Goal: Information Seeking & Learning: Learn about a topic

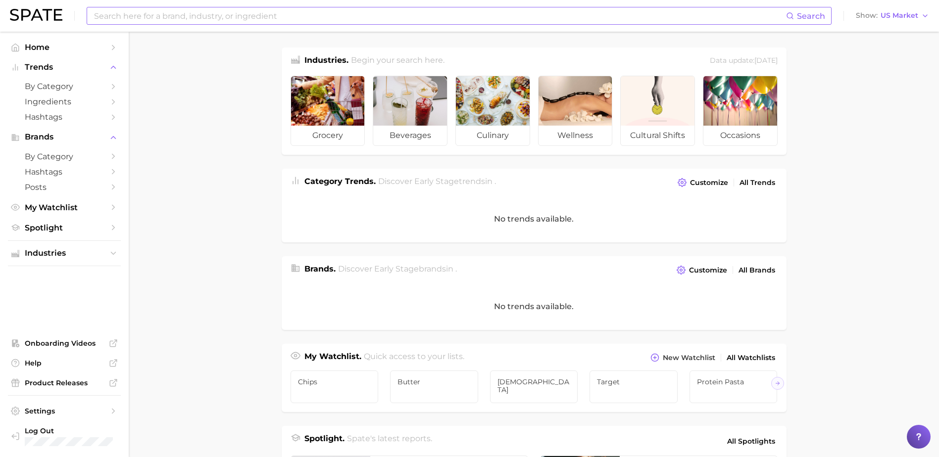
click at [194, 19] on input at bounding box center [439, 15] width 693 height 17
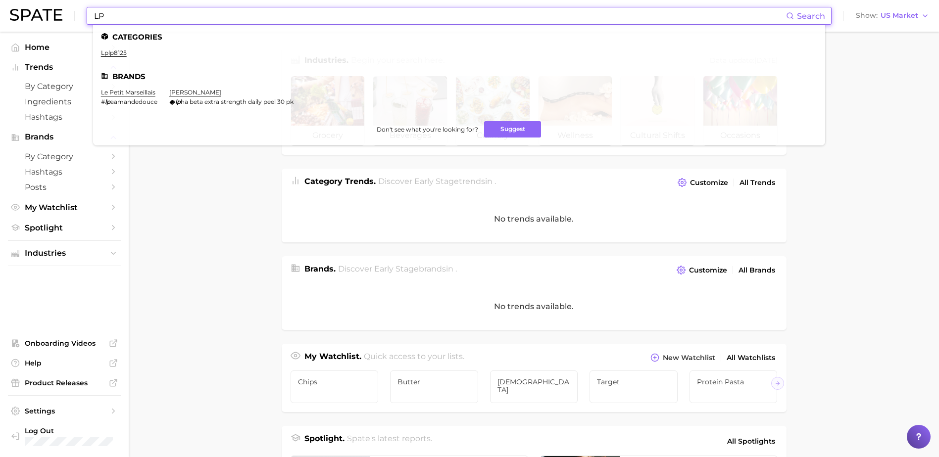
type input "L"
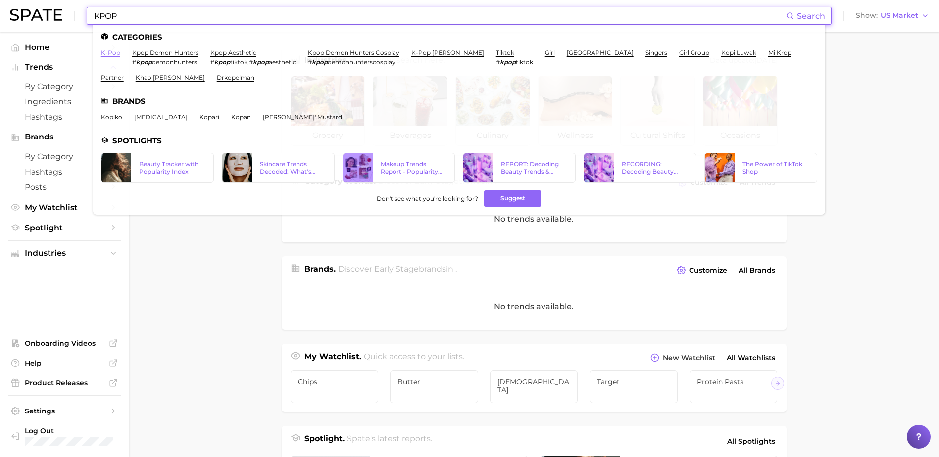
type input "KPOP"
click at [114, 54] on link "k-pop" at bounding box center [110, 52] width 19 height 7
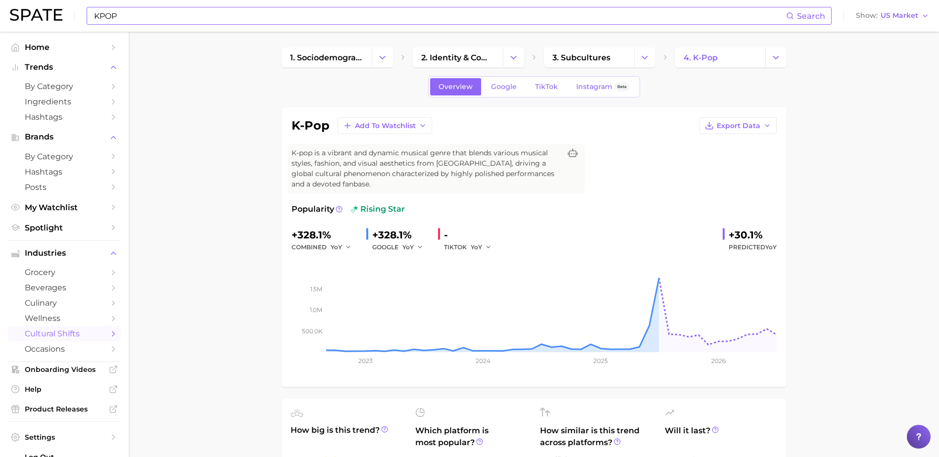
click at [245, 18] on input "KPOP" at bounding box center [439, 15] width 693 height 17
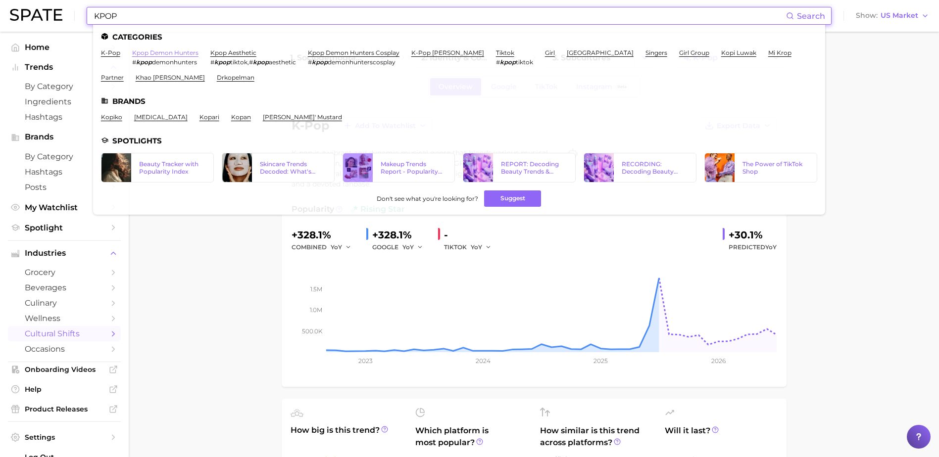
click at [190, 54] on link "kpop demon hunters" at bounding box center [165, 52] width 66 height 7
click at [117, 50] on link "k-pop" at bounding box center [110, 52] width 19 height 7
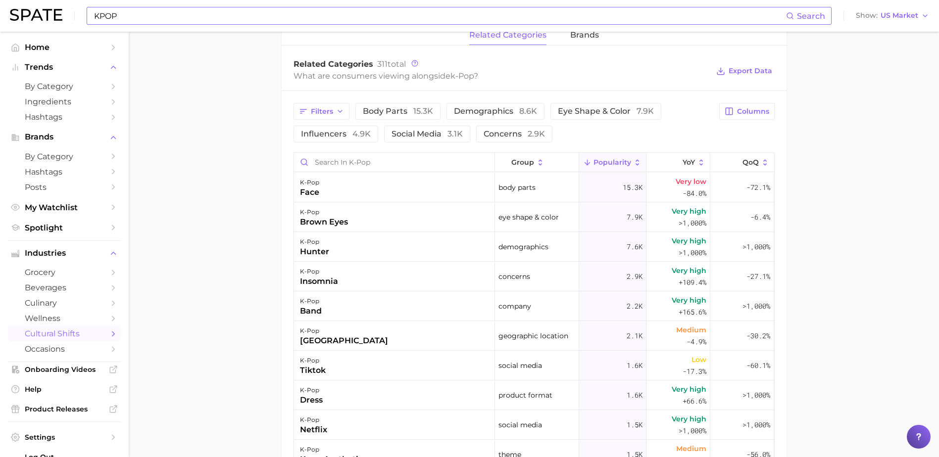
scroll to position [544, 0]
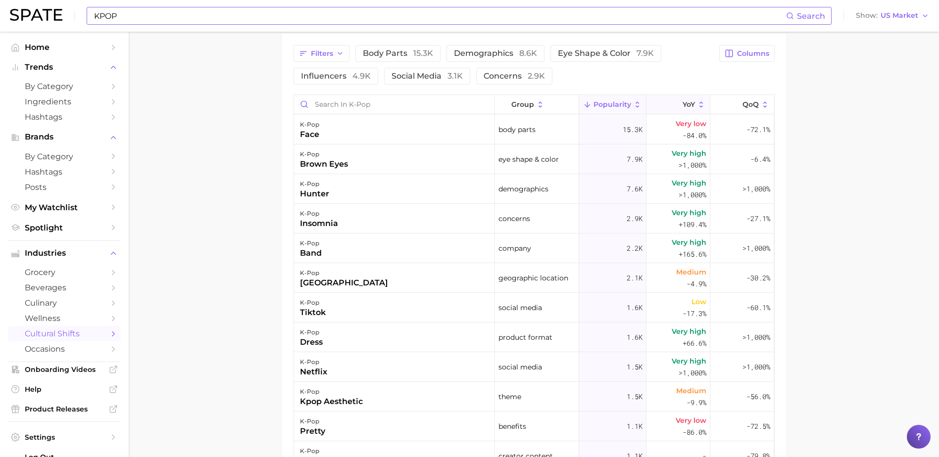
click at [665, 99] on button "YoY" at bounding box center [678, 104] width 64 height 19
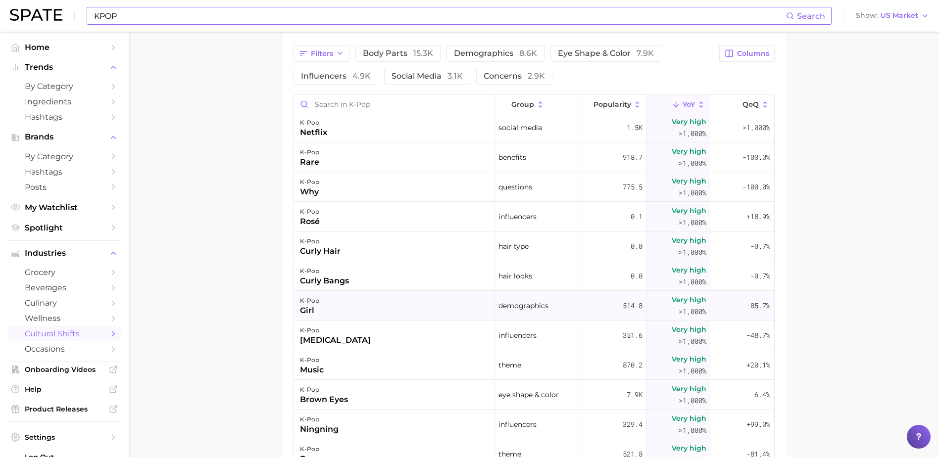
scroll to position [99, 0]
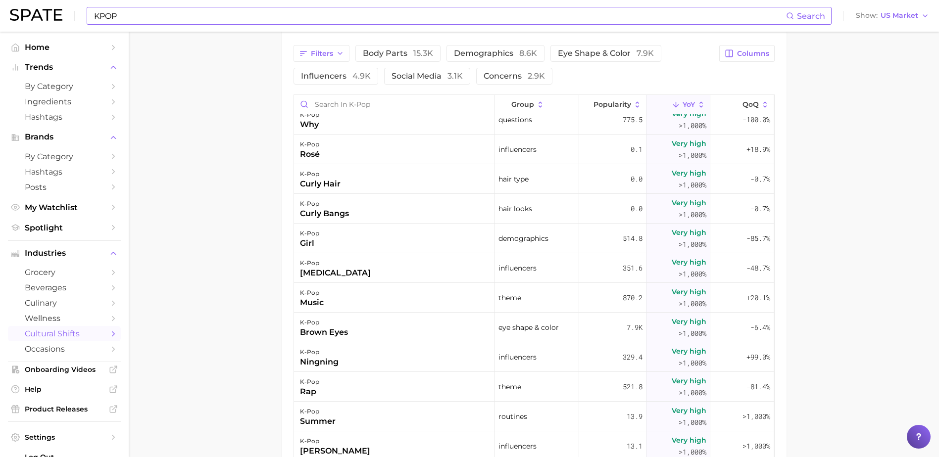
click at [135, 18] on input "KPOP" at bounding box center [439, 15] width 693 height 17
paste input "ENHYPEN"
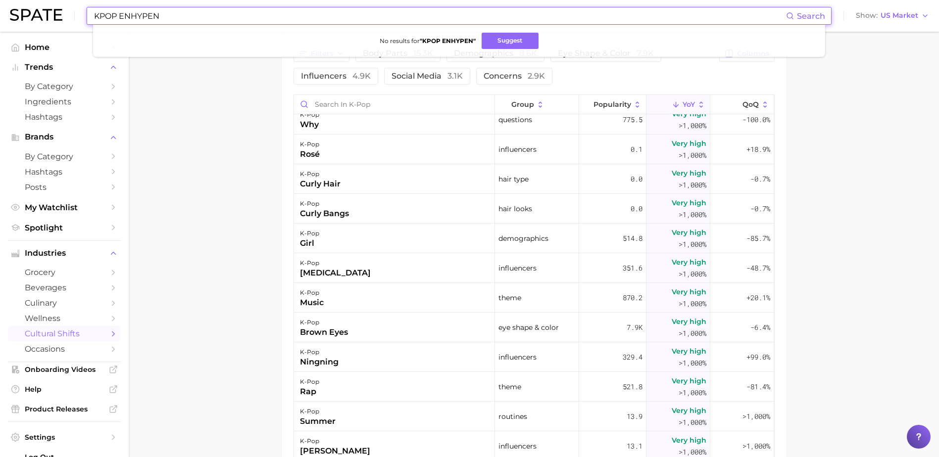
drag, startPoint x: 121, startPoint y: 14, endPoint x: 86, endPoint y: 17, distance: 35.3
click at [87, 17] on div "KPOP ENHYPEN Search No results for " KPOP ENHYPEN " Suggest" at bounding box center [459, 16] width 745 height 18
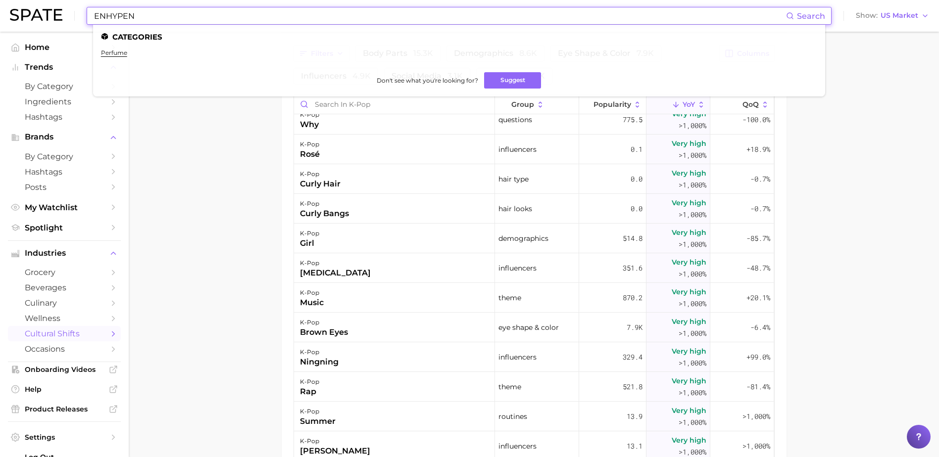
click at [149, 18] on input "ENHYPEN" at bounding box center [439, 15] width 693 height 17
type input "ENHYPEN"
click at [156, 193] on main "1. sociodemographic insights 2. identity & community 3. subcultures 4. k-pop Ov…" at bounding box center [534, 50] width 810 height 1126
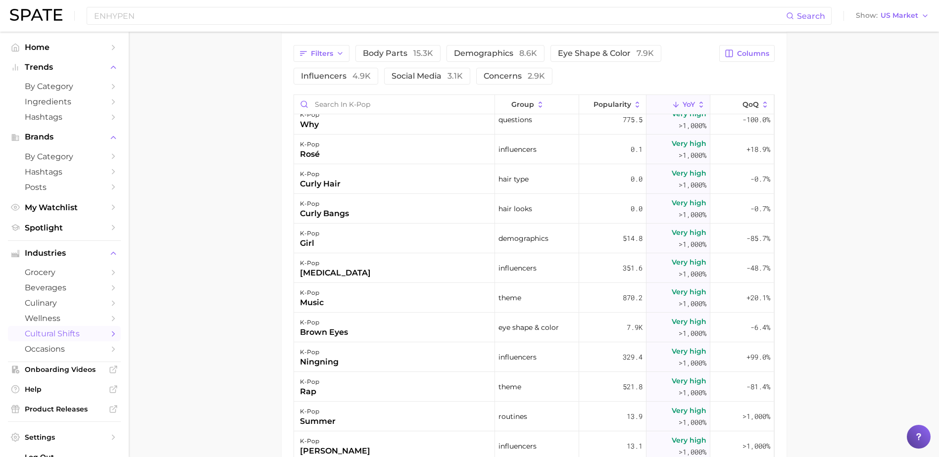
click at [204, 190] on main "1. sociodemographic insights 2. identity & community 3. subcultures 4. k-pop Ov…" at bounding box center [534, 50] width 810 height 1126
click at [337, 102] on input "Search in k-pop" at bounding box center [394, 104] width 200 height 19
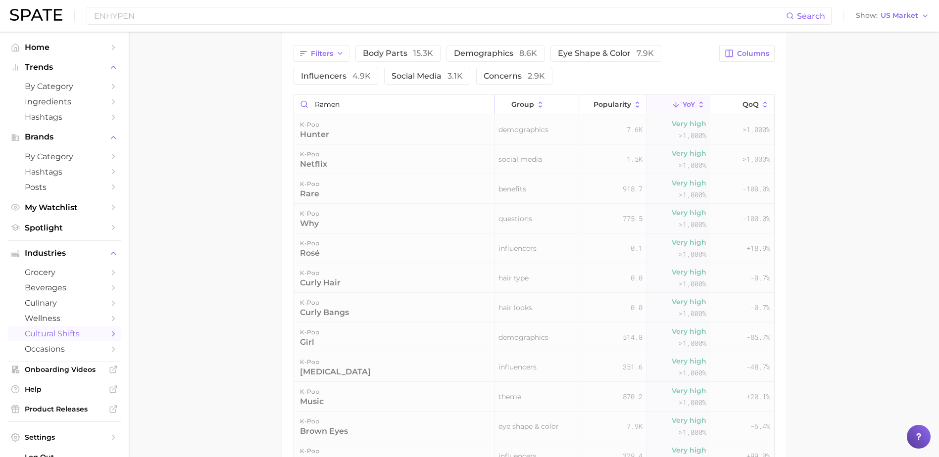
scroll to position [498, 0]
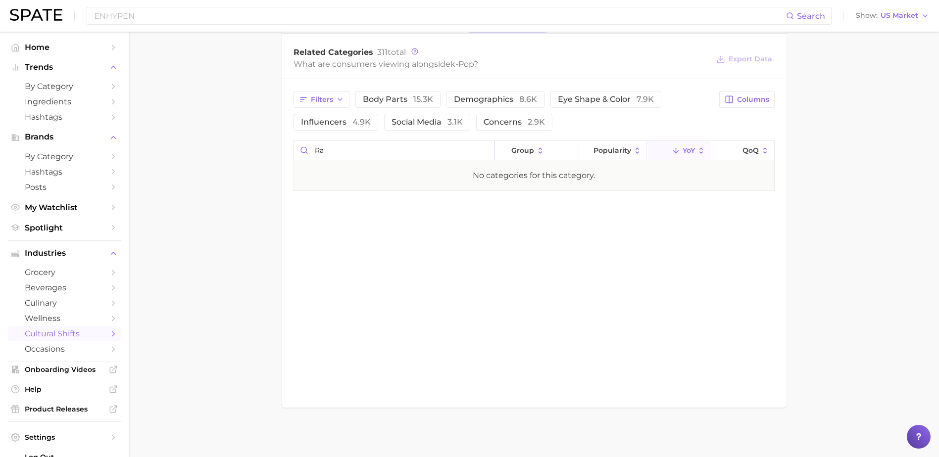
type input "r"
type input "f"
type input "b"
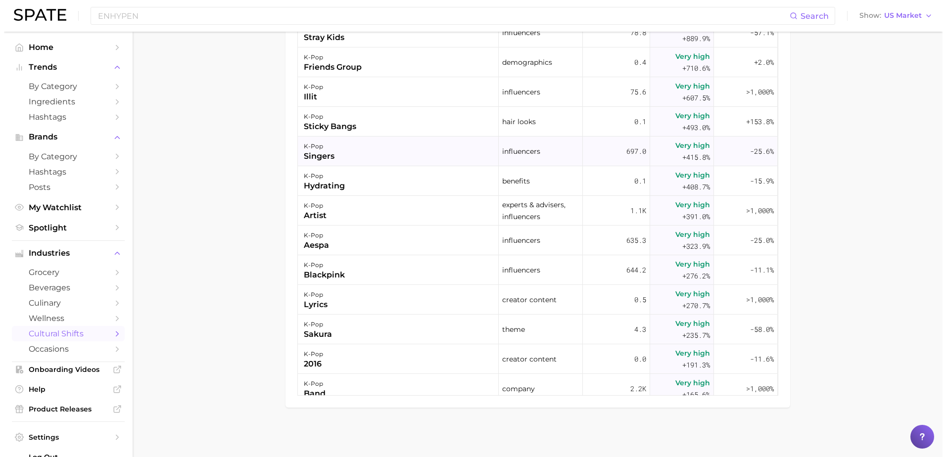
scroll to position [544, 0]
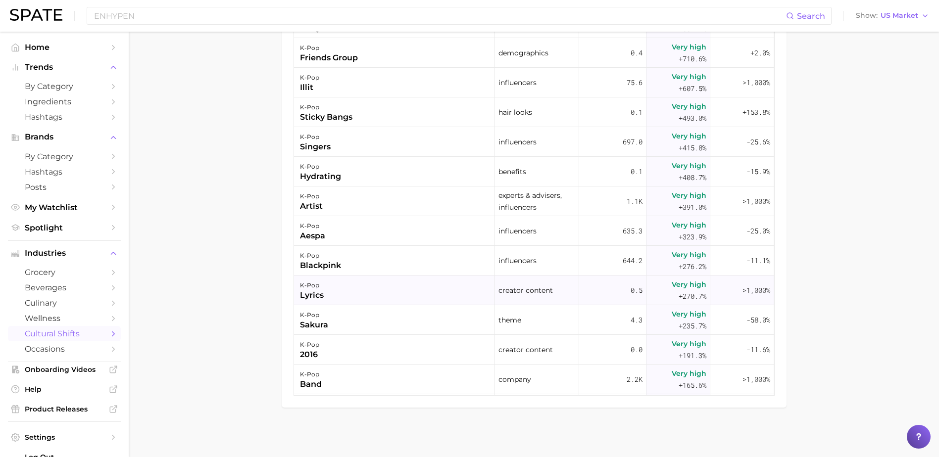
click at [382, 291] on div "k-pop lyrics" at bounding box center [394, 291] width 201 height 30
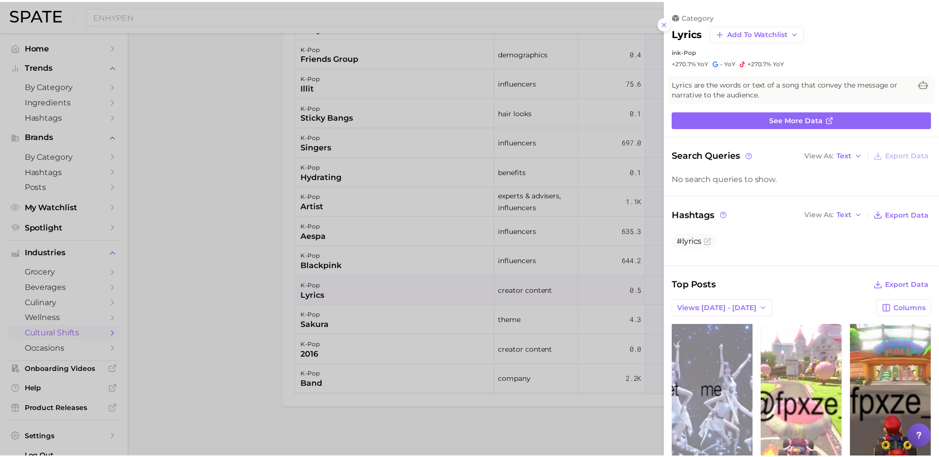
scroll to position [0, 0]
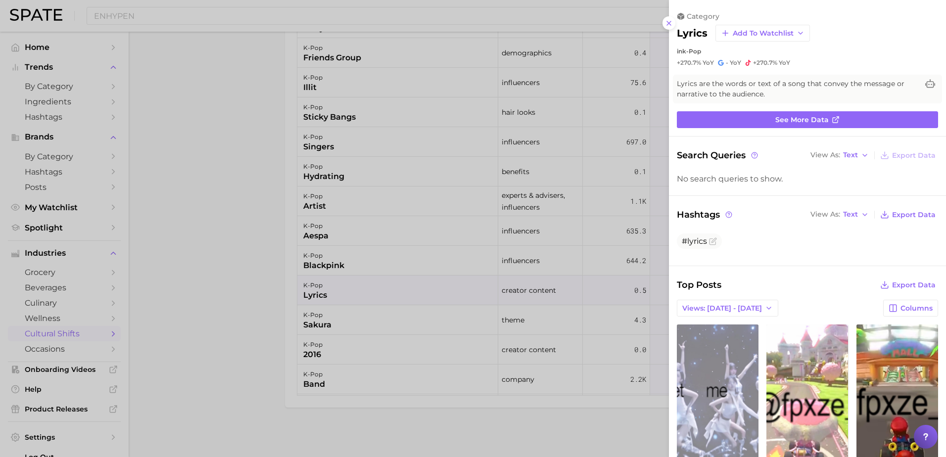
click at [163, 118] on div at bounding box center [473, 228] width 946 height 457
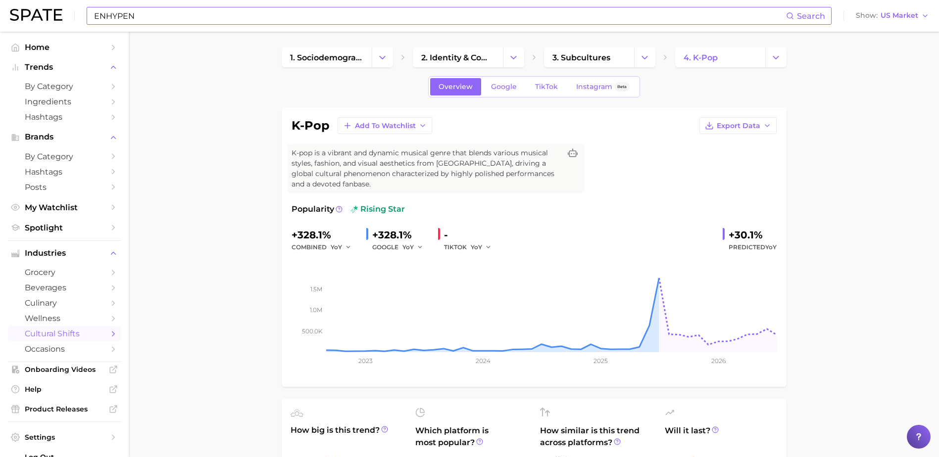
click at [165, 18] on input "ENHYPEN" at bounding box center [439, 15] width 693 height 17
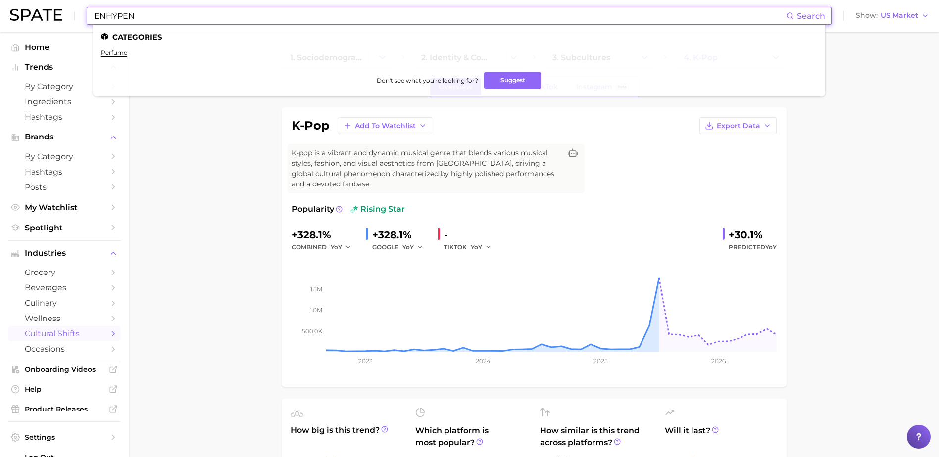
drag, startPoint x: 139, startPoint y: 13, endPoint x: 33, endPoint y: 13, distance: 106.4
click at [33, 13] on div "ENHYPEN Search Categories perfume Don't see what you're looking for? Suggest Sh…" at bounding box center [469, 16] width 919 height 32
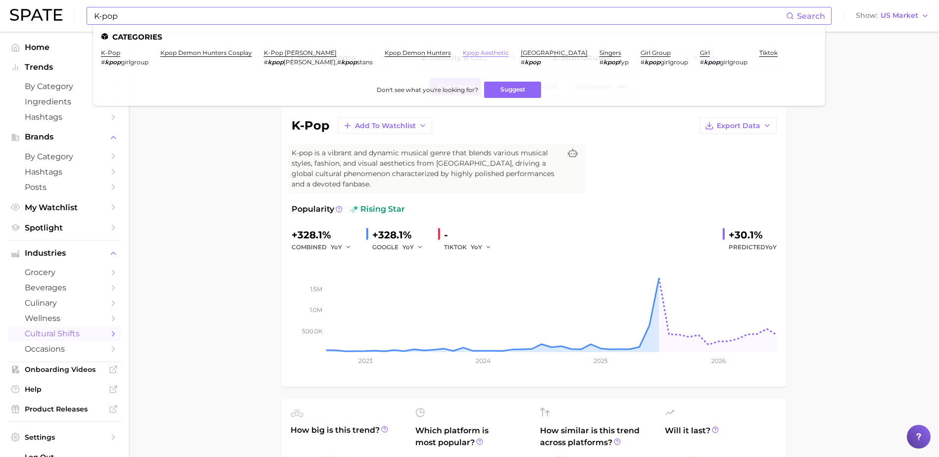
click at [463, 53] on link "kpop aesthetic" at bounding box center [486, 52] width 46 height 7
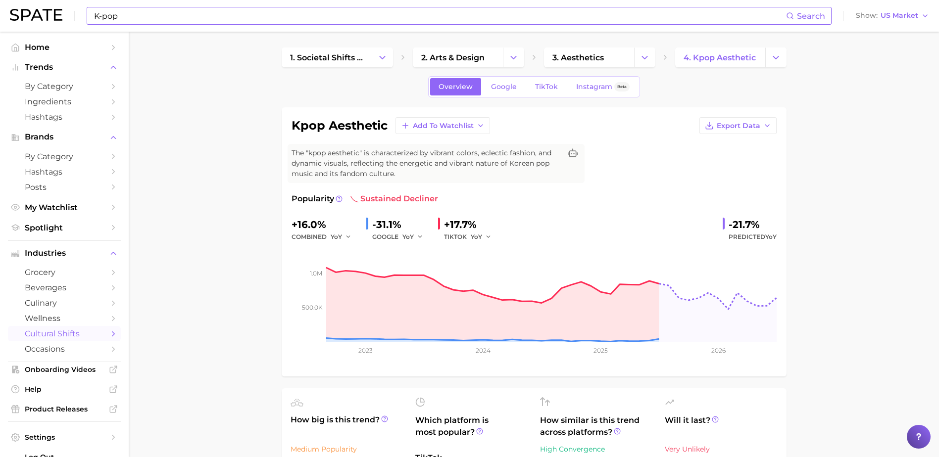
click at [125, 14] on input "K-pop" at bounding box center [439, 15] width 693 height 17
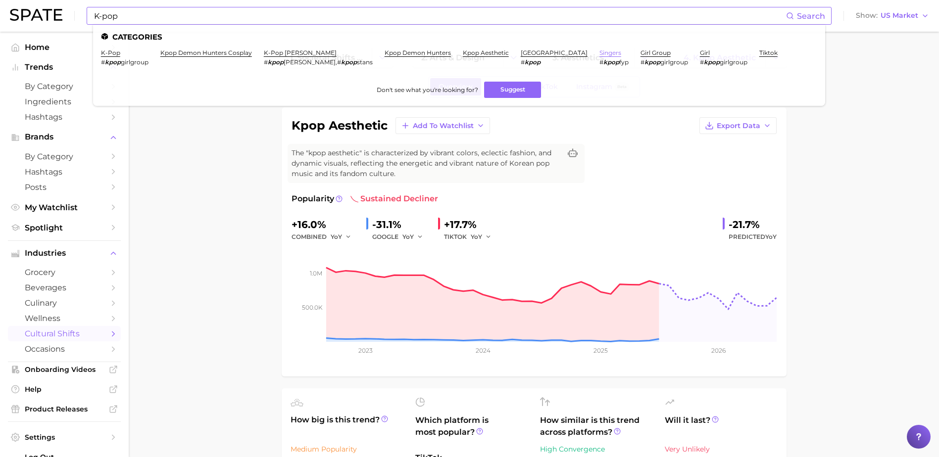
click at [599, 55] on link "singers" at bounding box center [610, 52] width 22 height 7
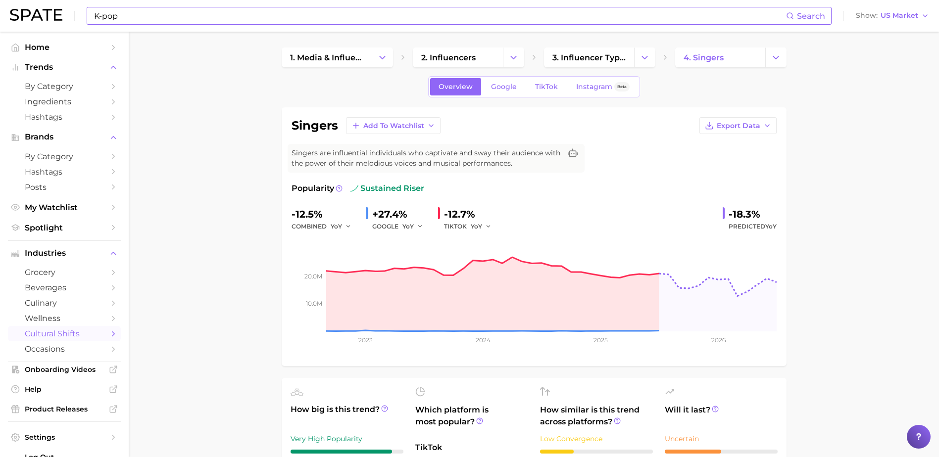
click at [243, 13] on input "K-pop" at bounding box center [439, 15] width 693 height 17
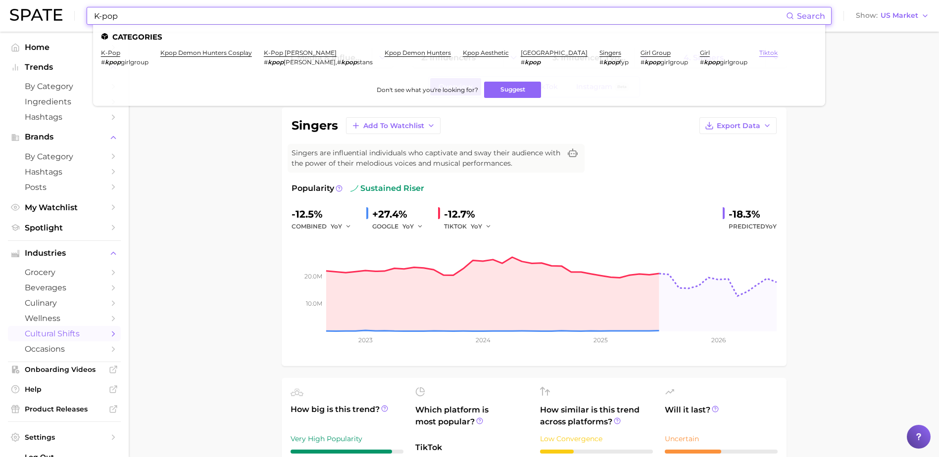
click at [759, 55] on link "tiktok" at bounding box center [768, 52] width 18 height 7
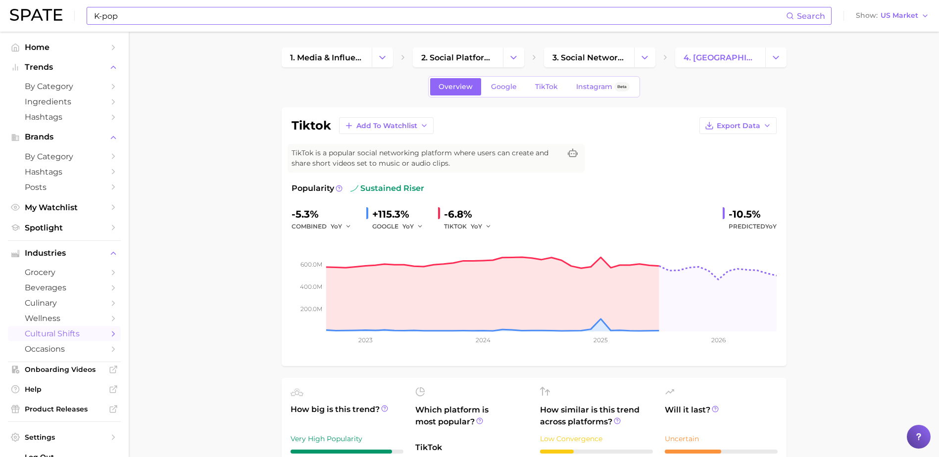
click at [147, 15] on input "K-pop" at bounding box center [439, 15] width 693 height 17
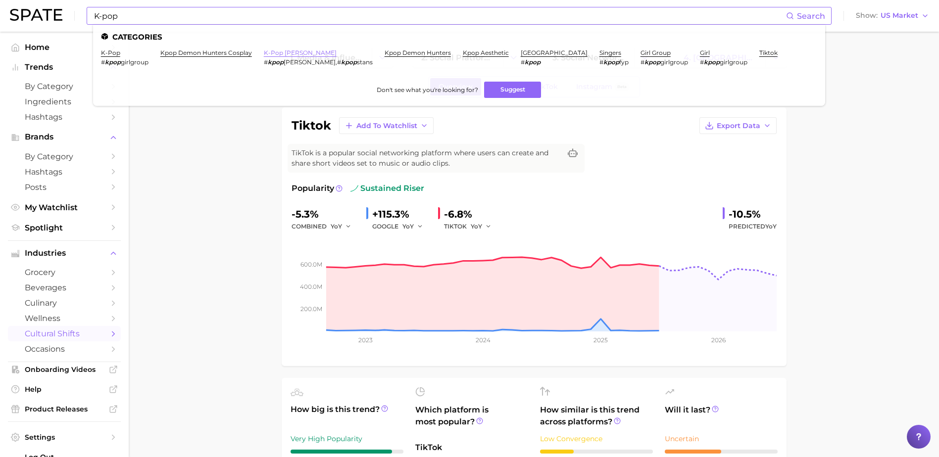
click at [282, 55] on link "k-pop stan" at bounding box center [300, 52] width 73 height 7
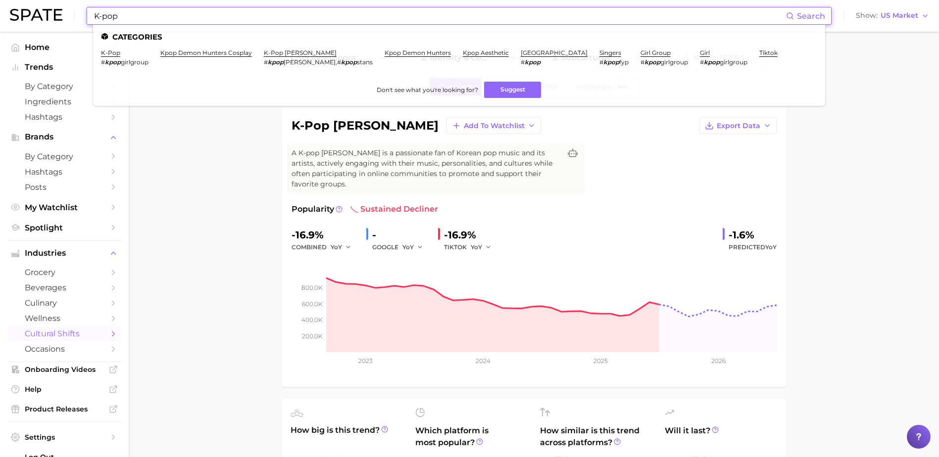
click at [209, 20] on input "K-pop" at bounding box center [439, 15] width 693 height 17
click at [640, 55] on link "girl group" at bounding box center [655, 52] width 30 height 7
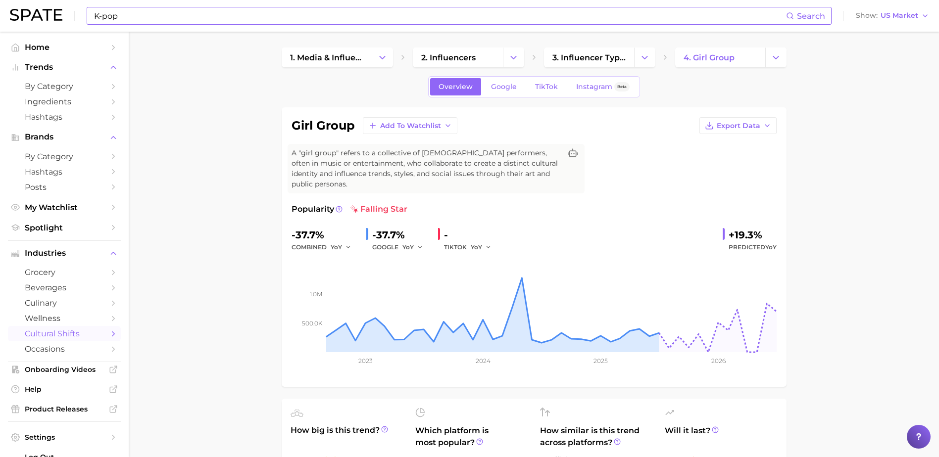
click at [157, 18] on input "K-pop" at bounding box center [439, 15] width 693 height 17
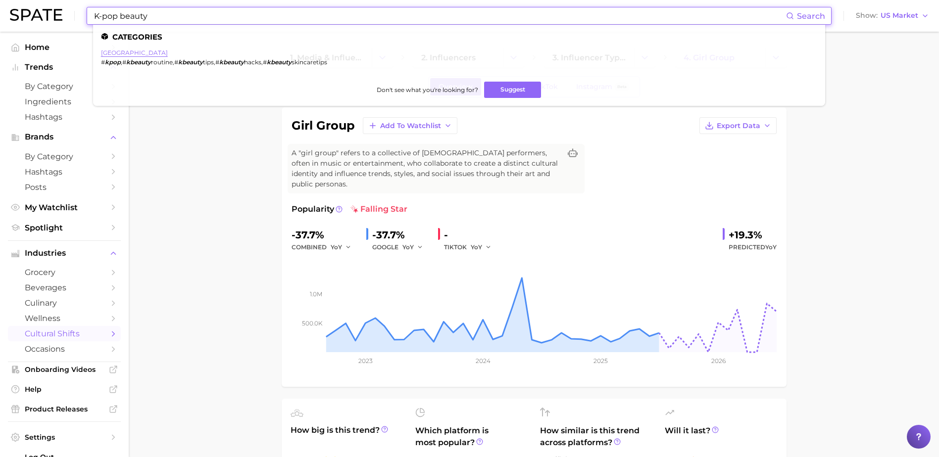
type input "K-pop beauty"
click at [110, 54] on link "korea" at bounding box center [134, 52] width 67 height 7
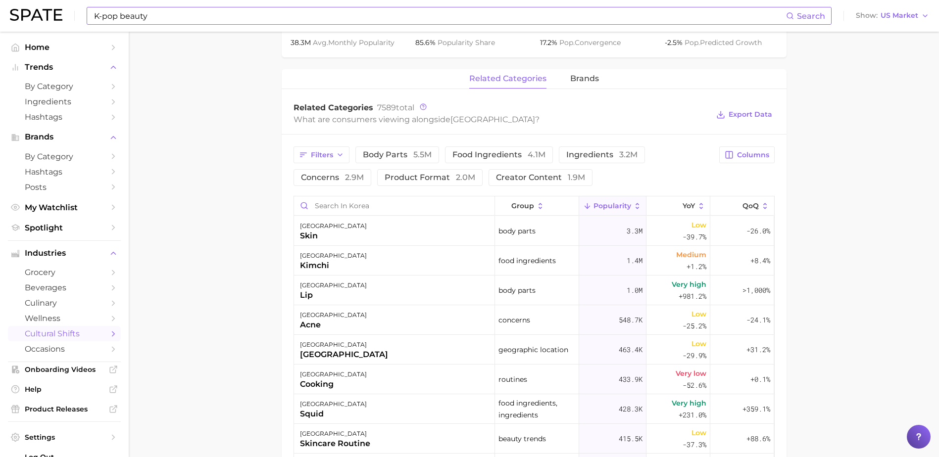
scroll to position [445, 0]
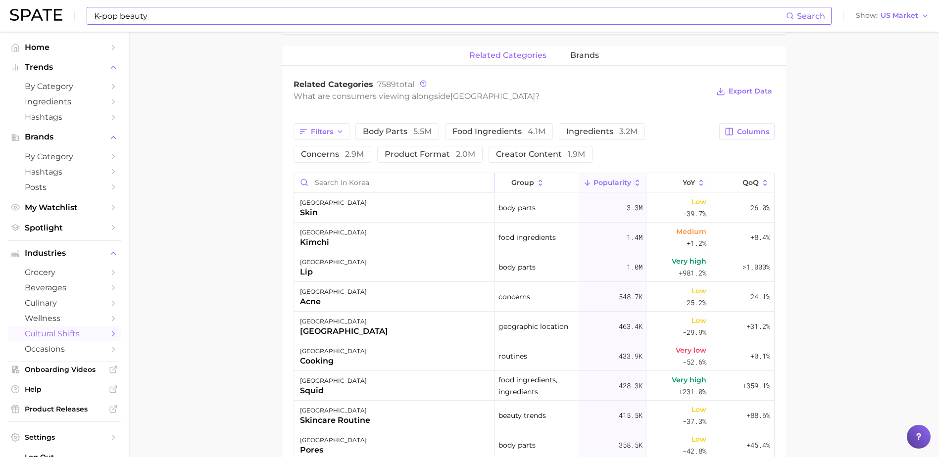
click at [375, 186] on input "Search in korea" at bounding box center [394, 182] width 200 height 19
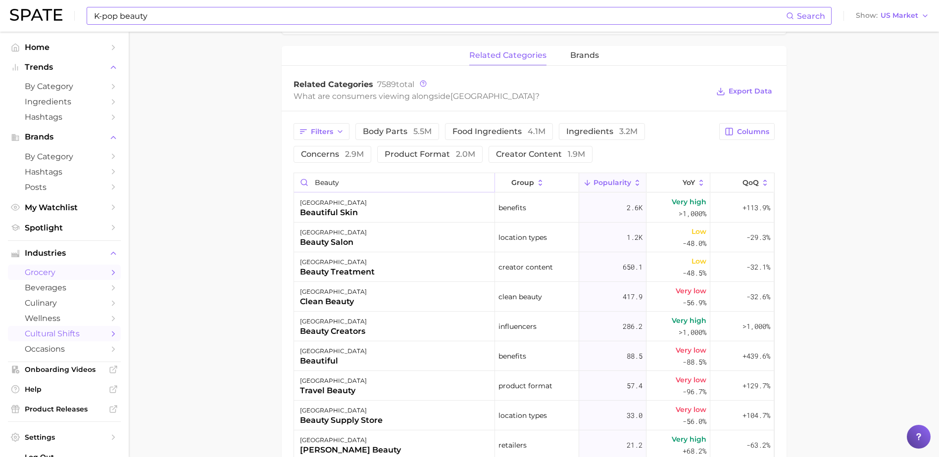
type input "beauty"
click at [188, 20] on input "K-pop beauty" at bounding box center [439, 15] width 693 height 17
click at [121, 16] on input "K-pop" at bounding box center [439, 15] width 693 height 17
click at [154, 19] on input "K-pop" at bounding box center [439, 15] width 693 height 17
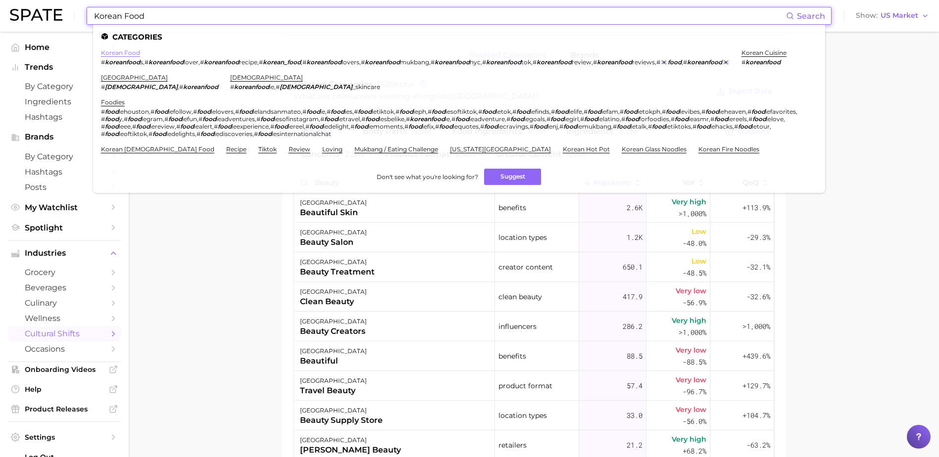
type input "Korean Food"
click at [120, 52] on link "korean food" at bounding box center [120, 52] width 39 height 7
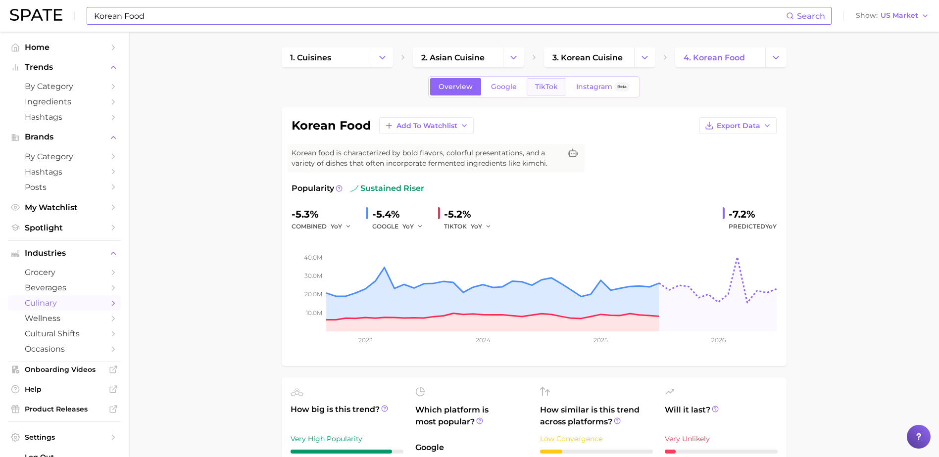
click at [557, 93] on link "TikTok" at bounding box center [546, 86] width 40 height 17
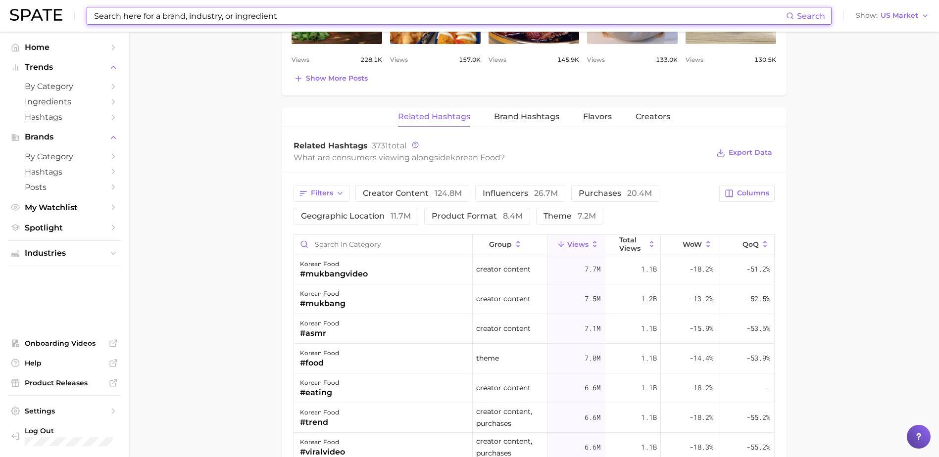
scroll to position [693, 0]
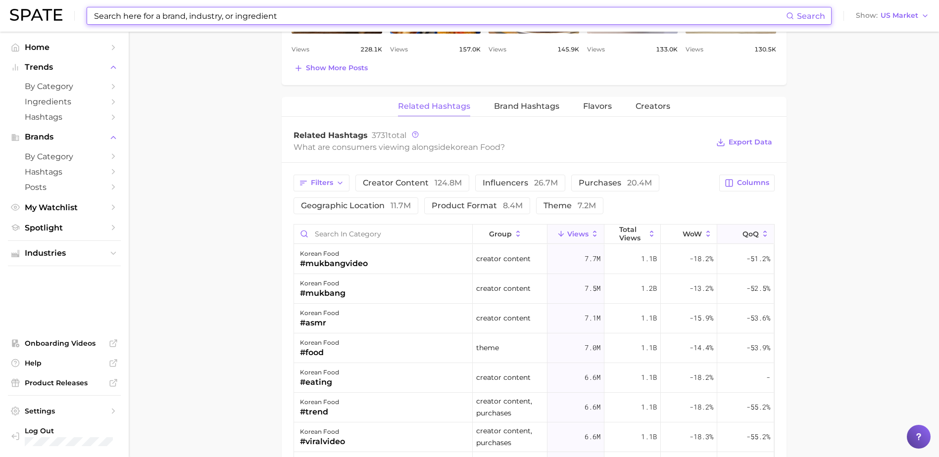
click at [742, 235] on span "QoQ" at bounding box center [750, 234] width 16 height 8
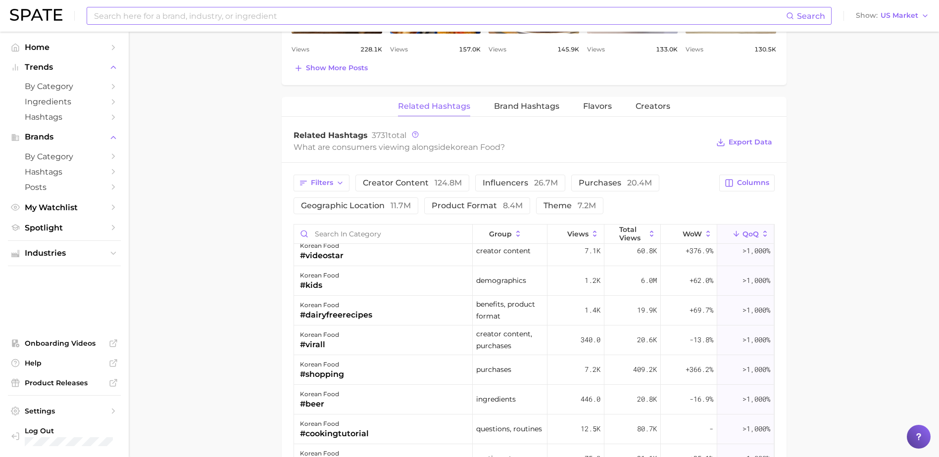
scroll to position [396, 0]
click at [568, 237] on span "Views" at bounding box center [577, 234] width 21 height 8
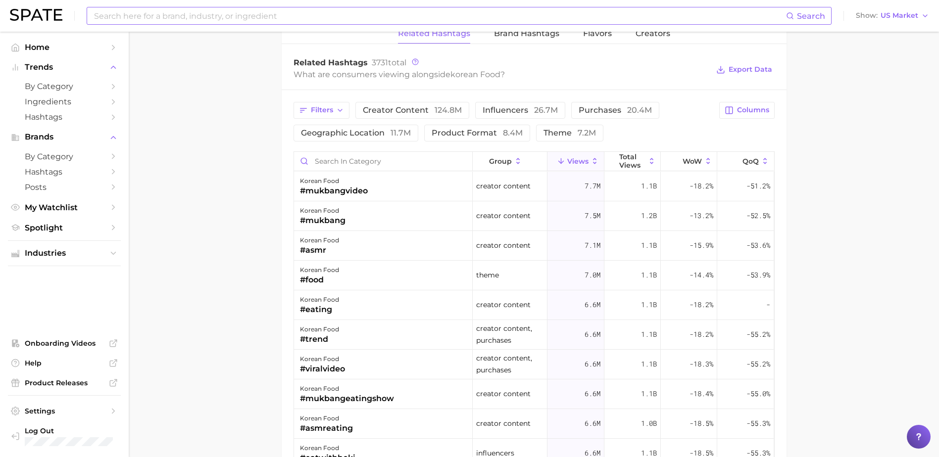
scroll to position [594, 0]
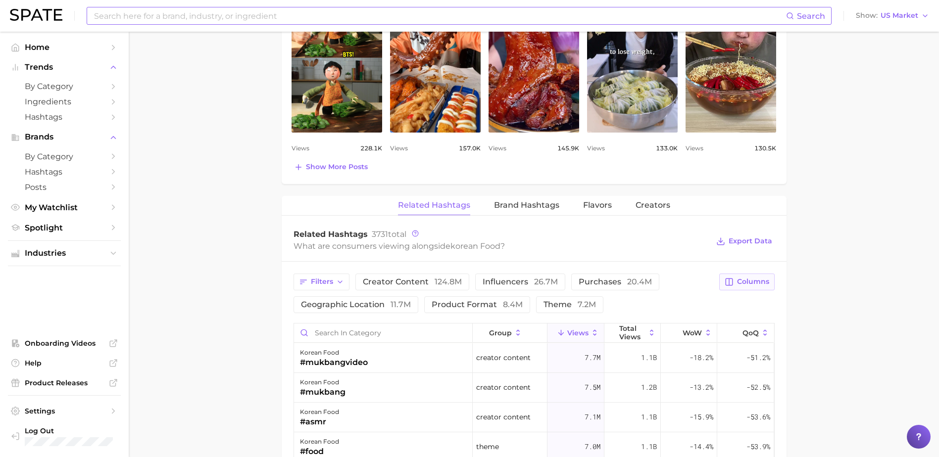
click at [745, 287] on button "Columns" at bounding box center [746, 282] width 55 height 17
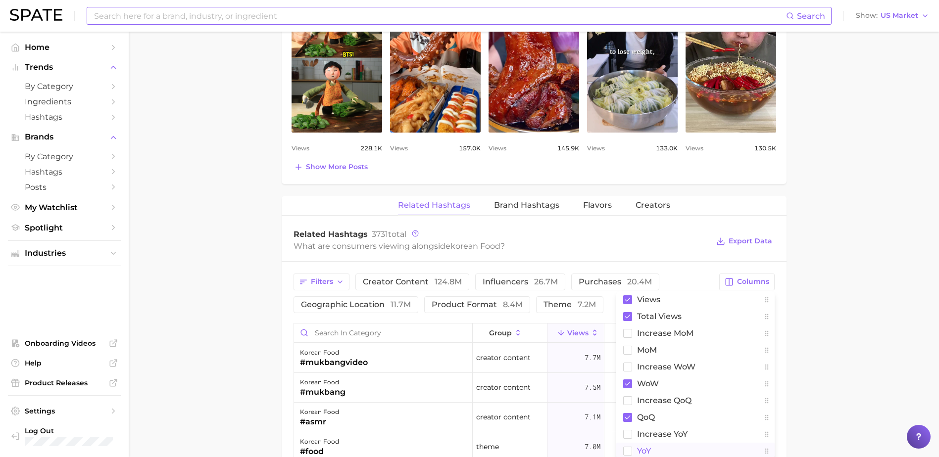
click at [622, 449] on button "YoY" at bounding box center [695, 451] width 158 height 17
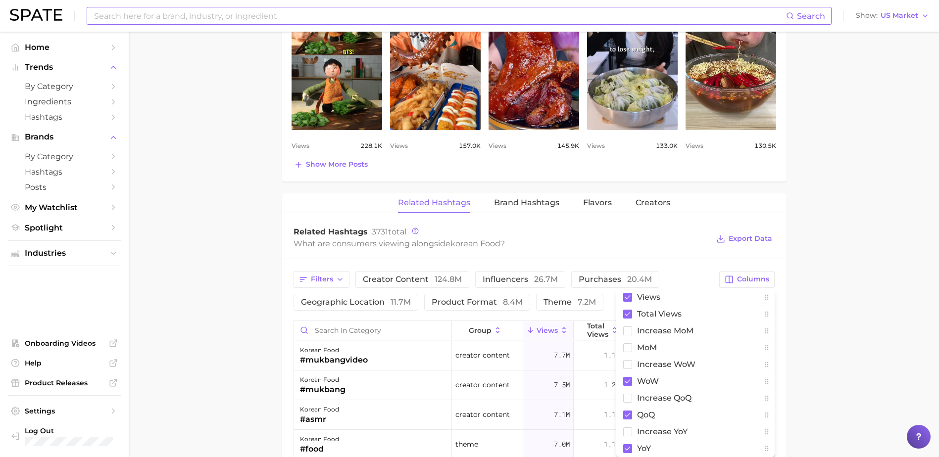
click at [833, 347] on main "1. cuisines 2. asian cuisine 3. korean cuisine 4. korean food Overview Google T…" at bounding box center [534, 137] width 810 height 1404
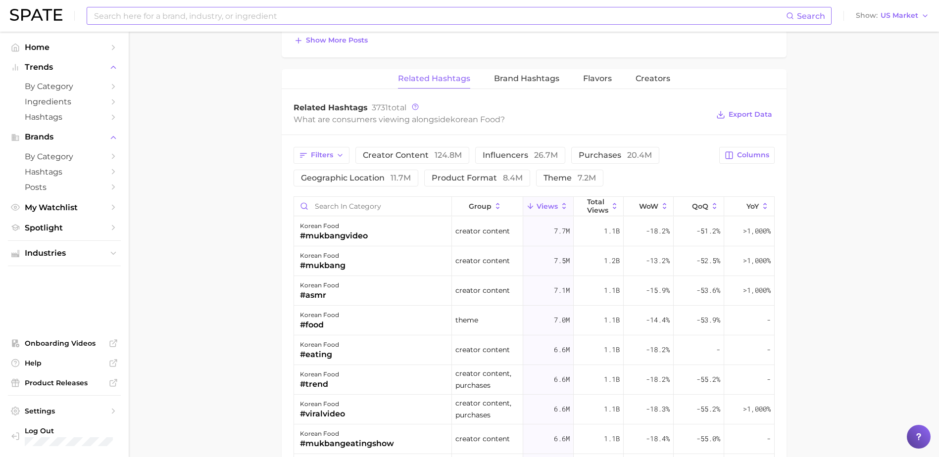
scroll to position [730, 0]
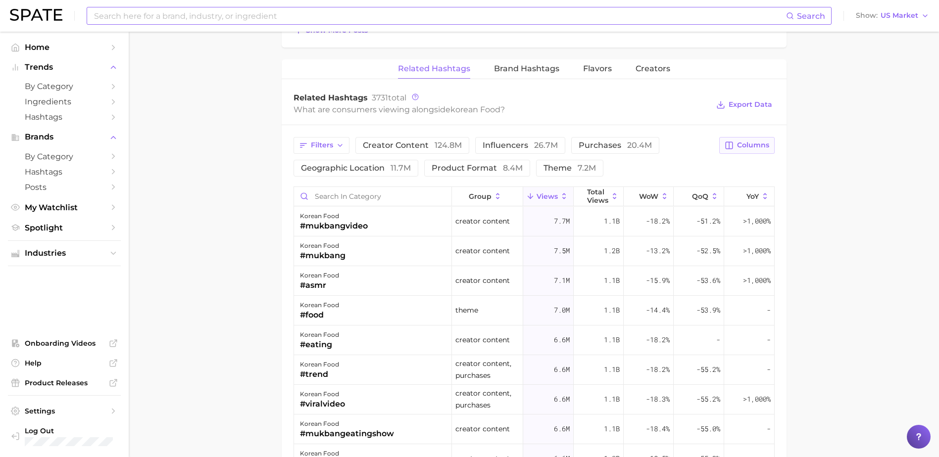
click at [753, 147] on span "Columns" at bounding box center [753, 145] width 32 height 8
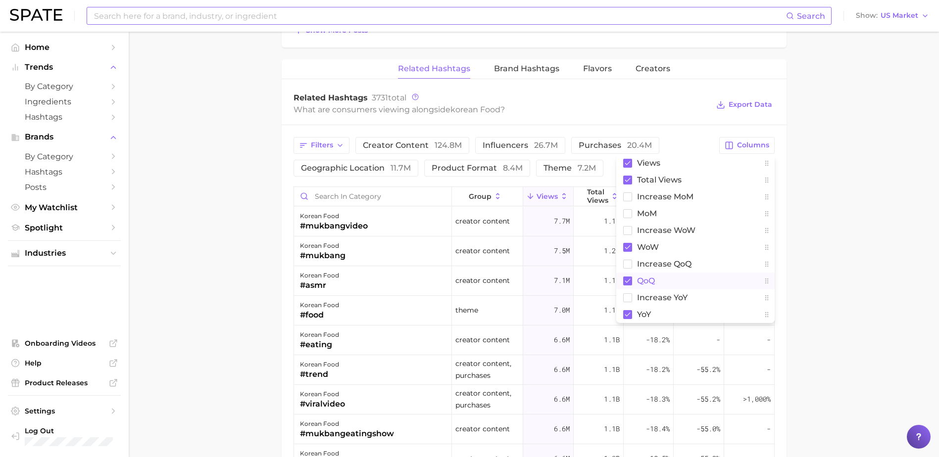
click at [630, 281] on rect at bounding box center [627, 281] width 9 height 9
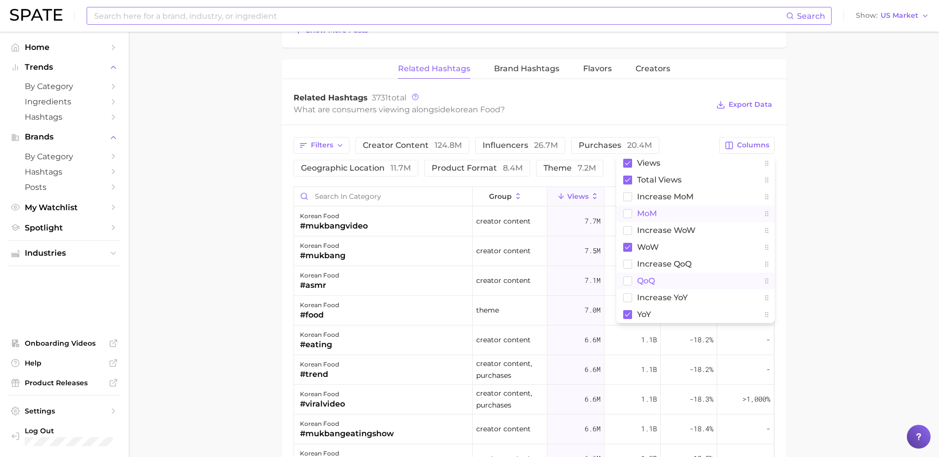
click at [630, 213] on rect at bounding box center [627, 213] width 8 height 8
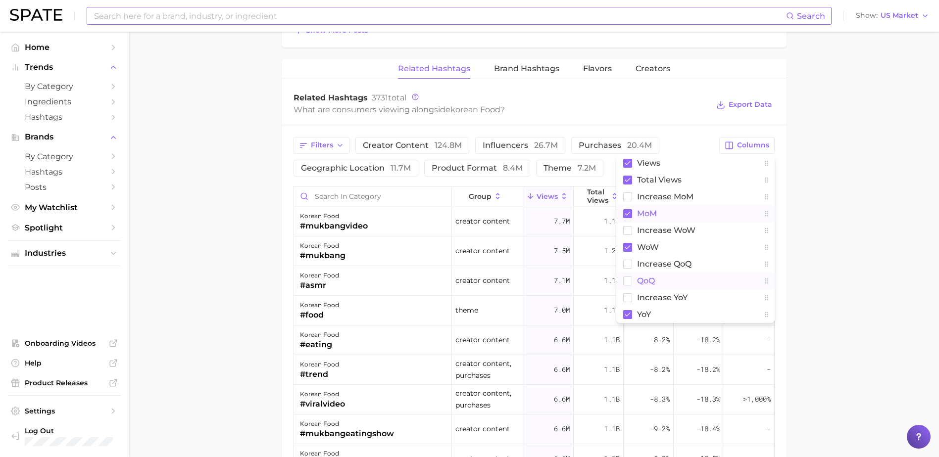
click at [626, 213] on rect at bounding box center [627, 213] width 9 height 9
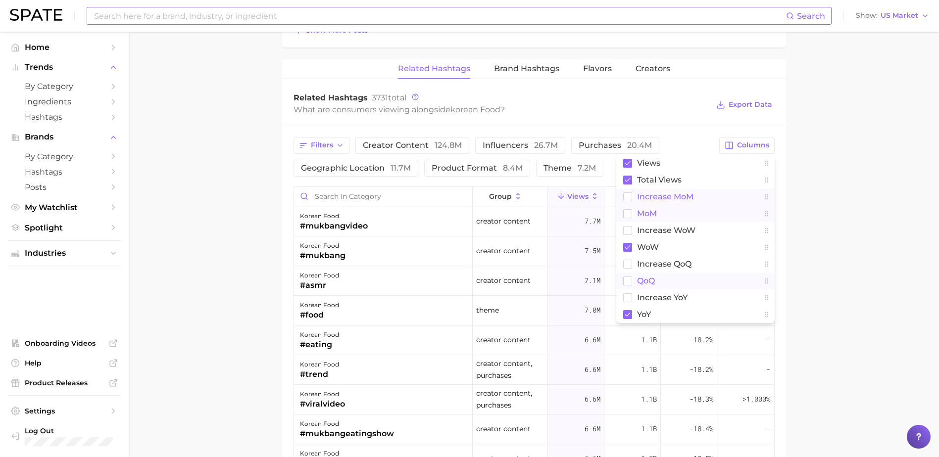
click at [627, 196] on rect at bounding box center [627, 196] width 8 height 8
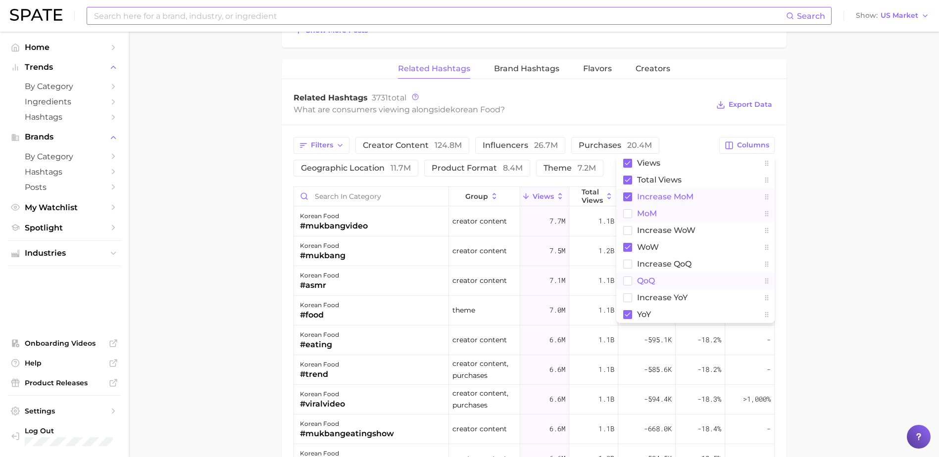
click at [835, 218] on main "1. cuisines 2. asian cuisine 3. korean cuisine 4. korean food Overview Google T…" at bounding box center [534, 3] width 810 height 1404
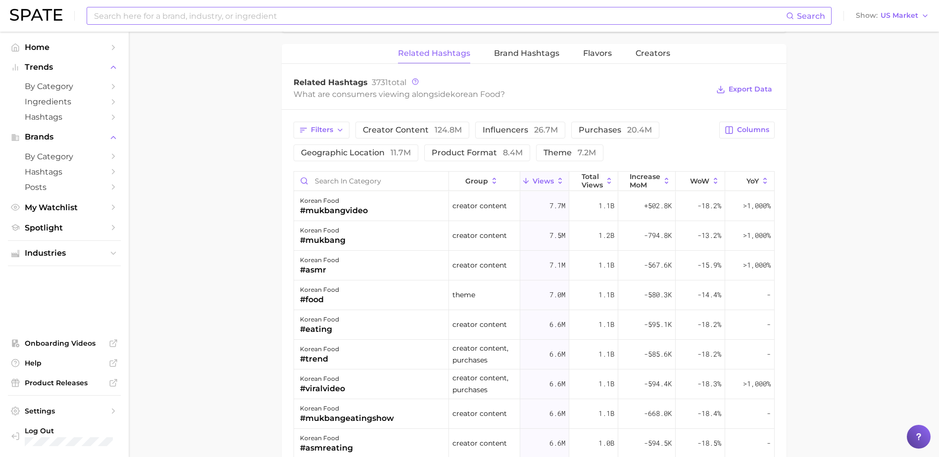
scroll to position [780, 0]
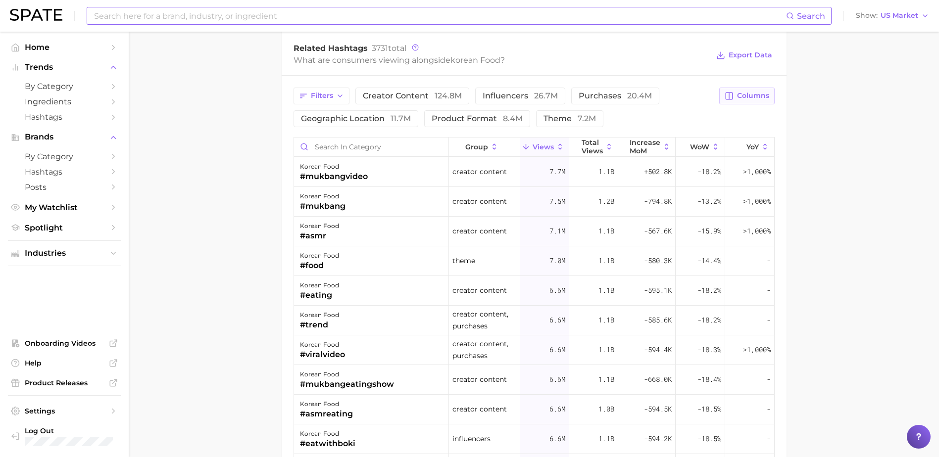
click at [741, 94] on span "Columns" at bounding box center [753, 96] width 32 height 8
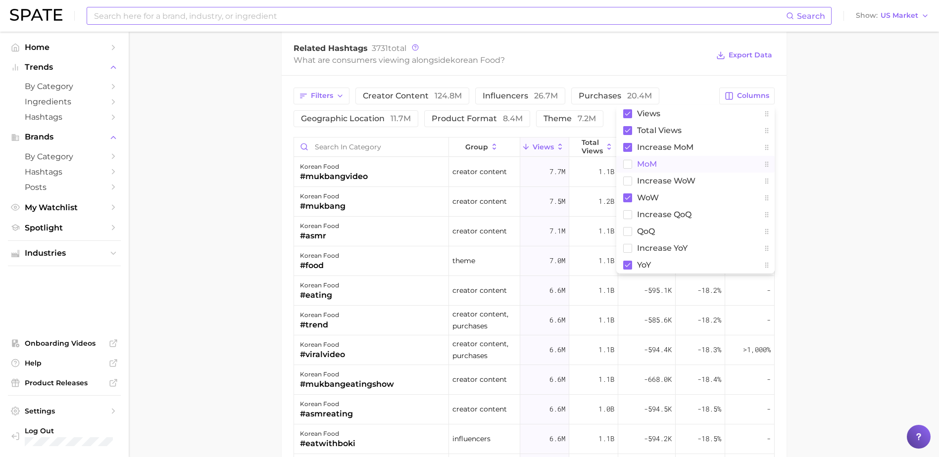
click at [627, 166] on rect at bounding box center [627, 164] width 8 height 8
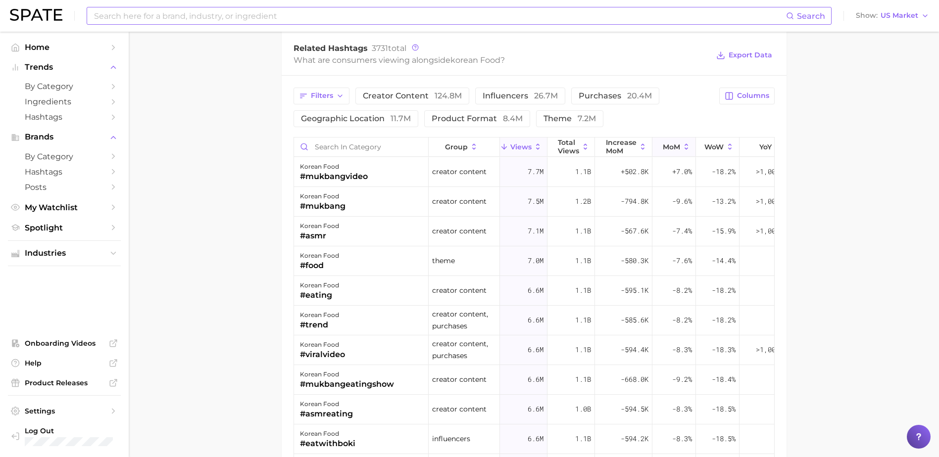
click at [672, 146] on span "MoM" at bounding box center [671, 147] width 17 height 8
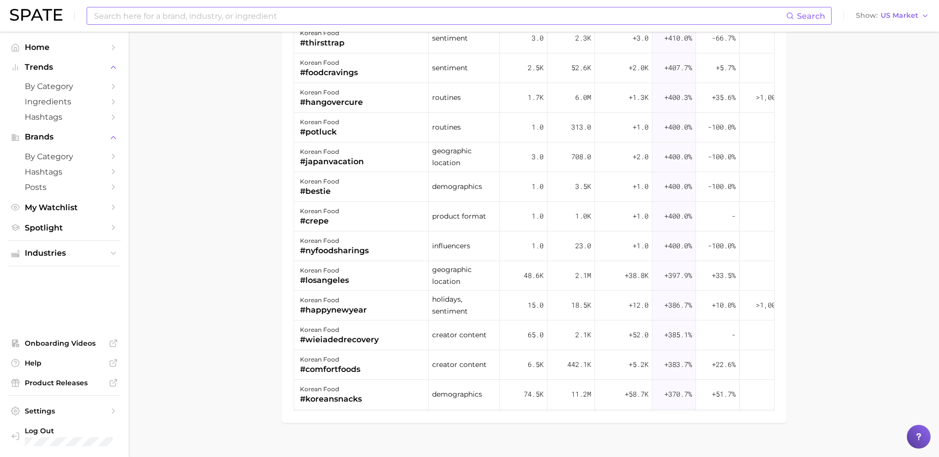
scroll to position [978, 0]
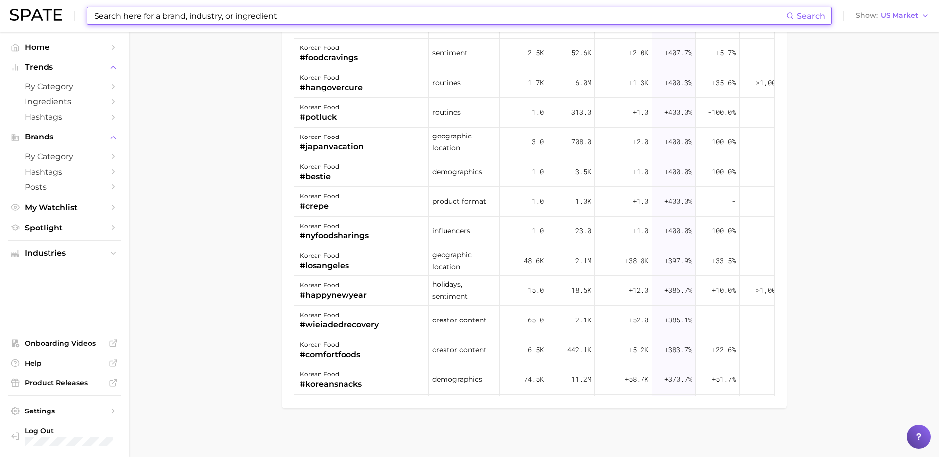
click at [208, 21] on input at bounding box center [439, 15] width 693 height 17
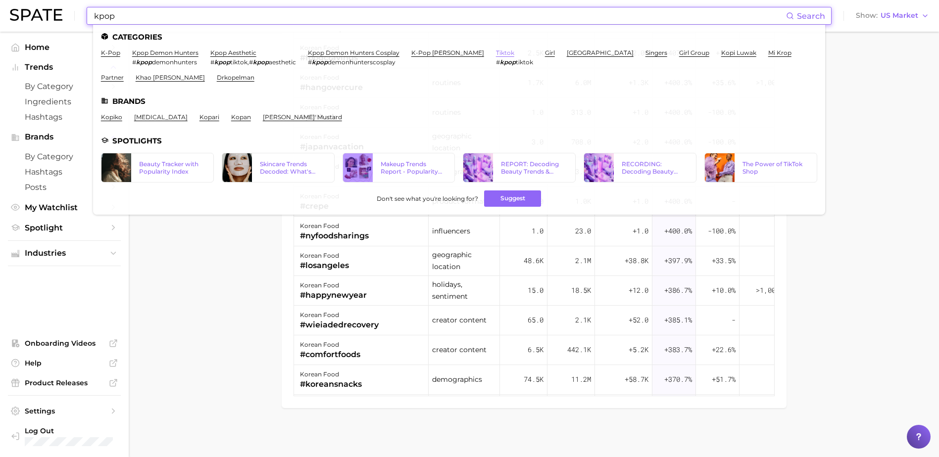
type input "kpop"
click at [496, 54] on link "tiktok" at bounding box center [505, 52] width 18 height 7
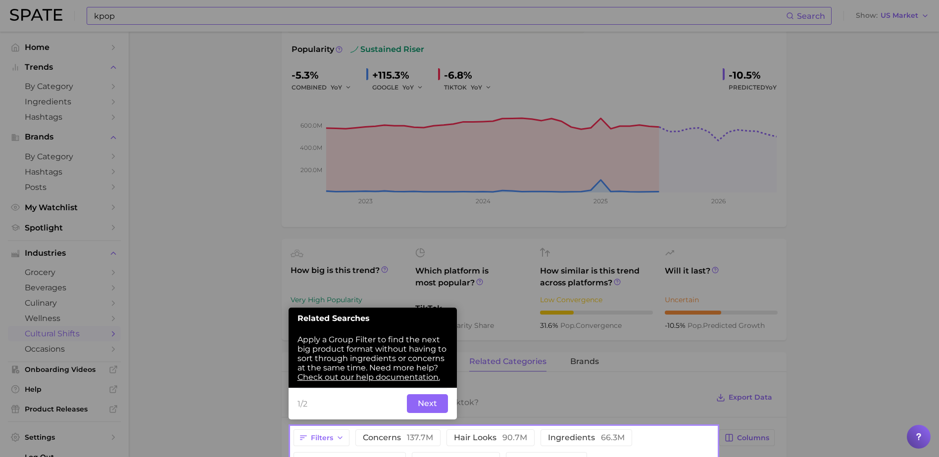
scroll to position [151, 0]
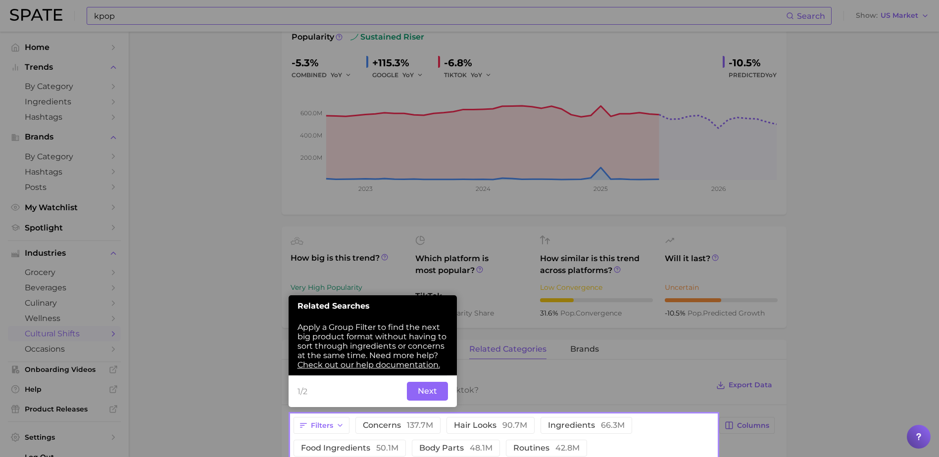
click at [426, 389] on button "Next" at bounding box center [427, 391] width 41 height 19
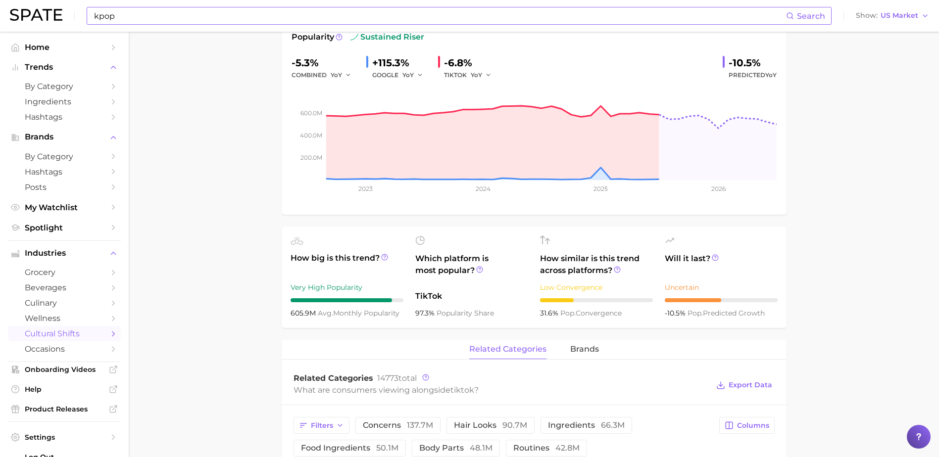
click at [254, 377] on main "1. media & influencers 2. social platforms 3. social networks 4. tiktok Overvie…" at bounding box center [534, 432] width 810 height 1105
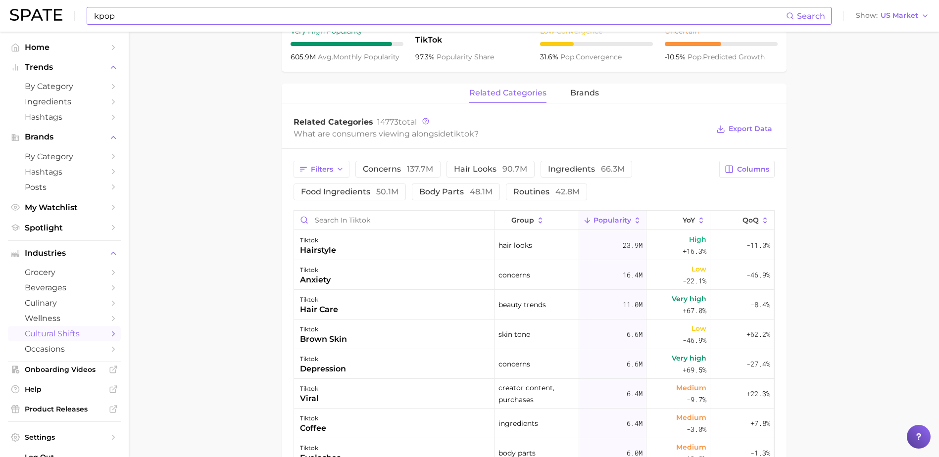
scroll to position [498, 0]
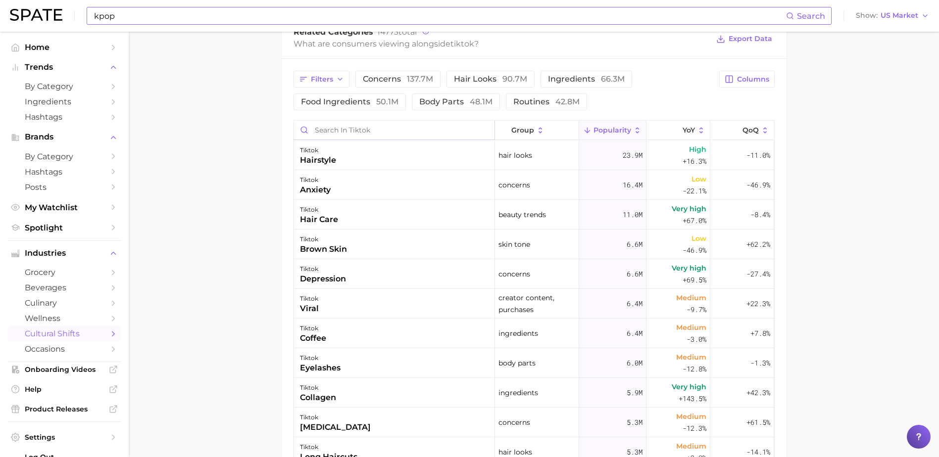
click at [334, 133] on input "Search in tiktok" at bounding box center [394, 130] width 200 height 19
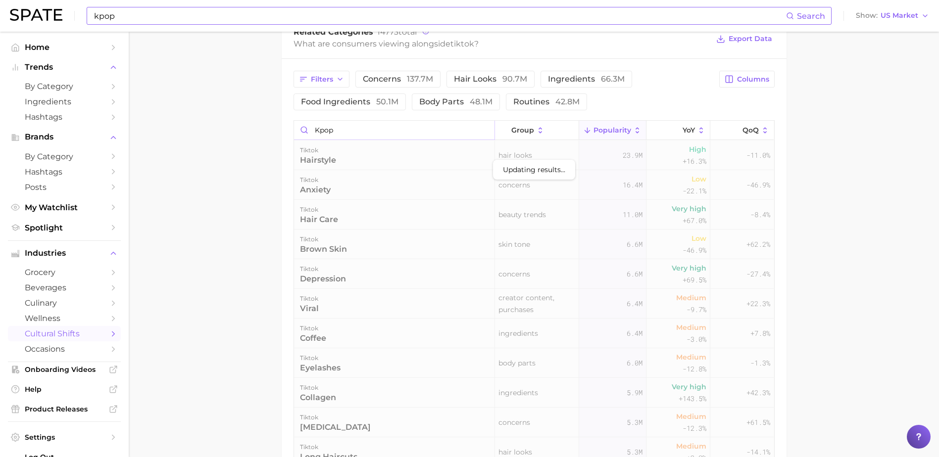
scroll to position [477, 0]
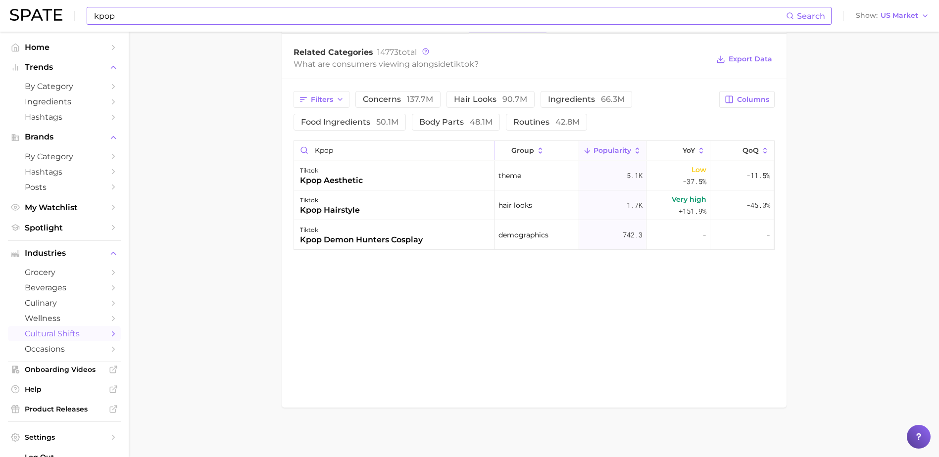
type input "kpop"
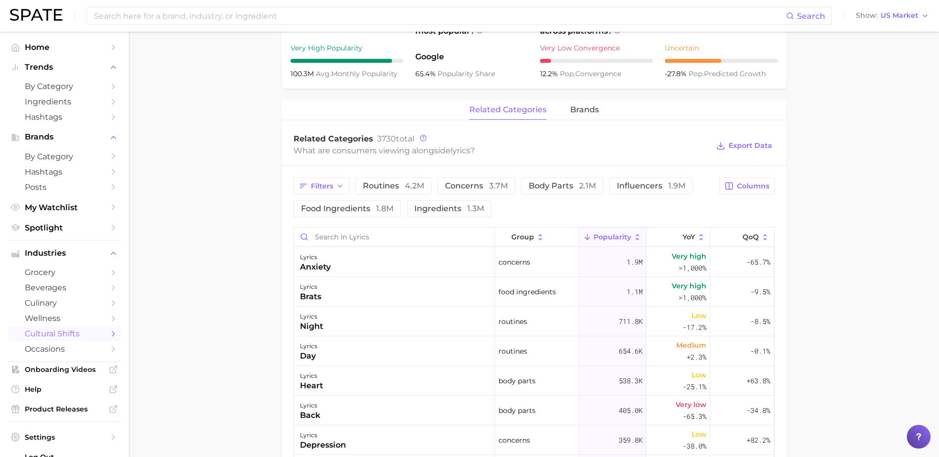
scroll to position [445, 0]
